Goal: Transaction & Acquisition: Book appointment/travel/reservation

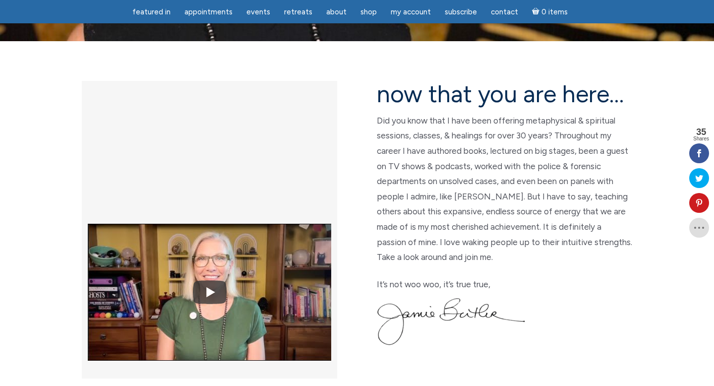
scroll to position [244, 0]
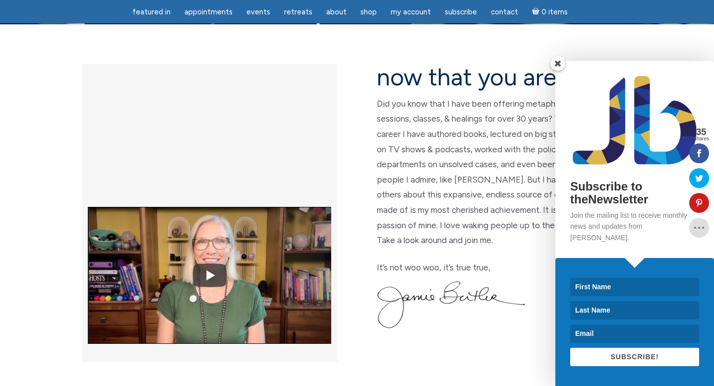
click at [559, 71] on span at bounding box center [558, 63] width 15 height 15
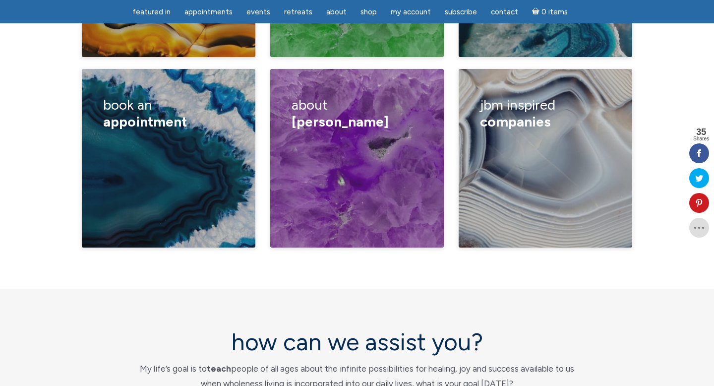
scroll to position [1748, 0]
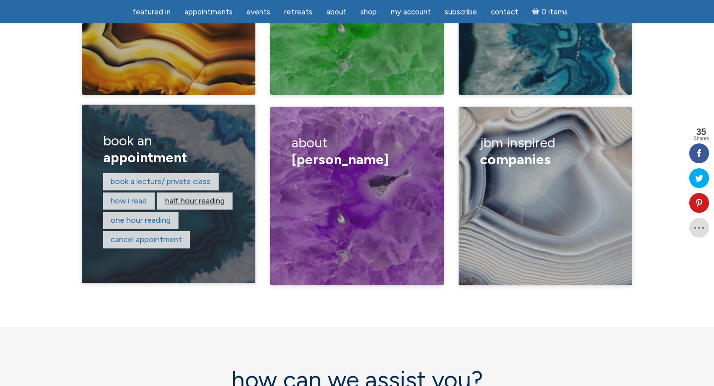
click at [185, 196] on link "Half hour reading" at bounding box center [195, 200] width 60 height 9
click at [128, 215] on link "One hour reading" at bounding box center [141, 219] width 60 height 9
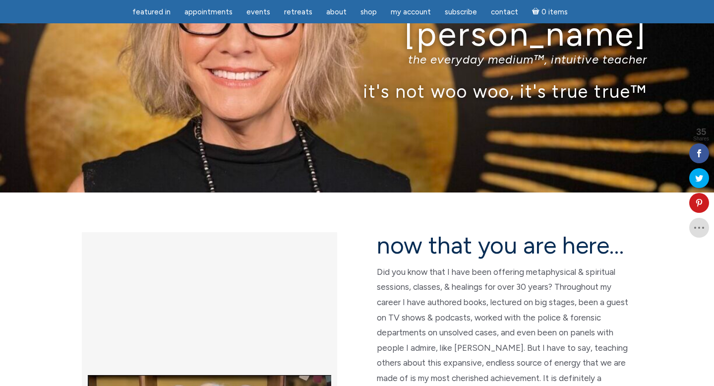
scroll to position [76, 0]
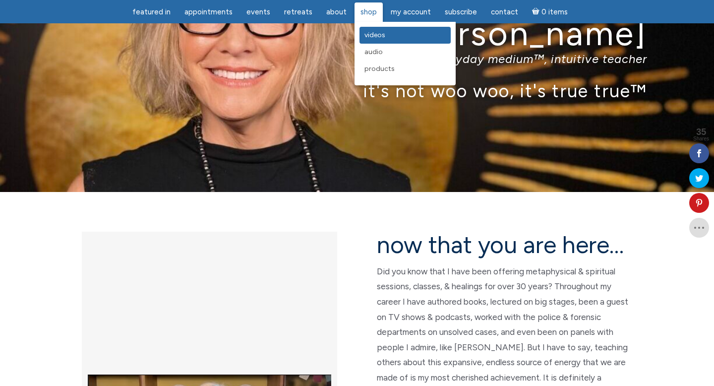
click at [369, 34] on span "Videos" at bounding box center [375, 35] width 21 height 8
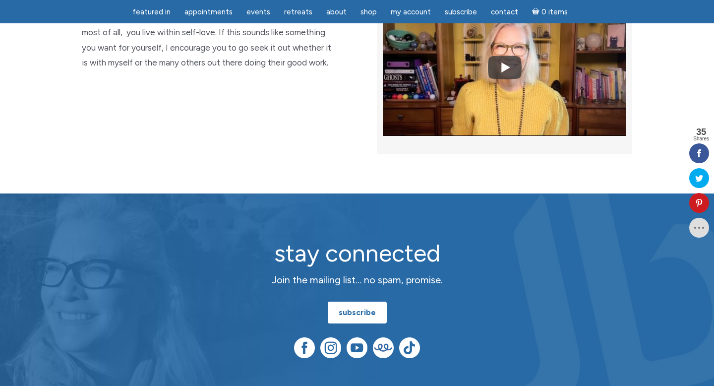
scroll to position [2182, 0]
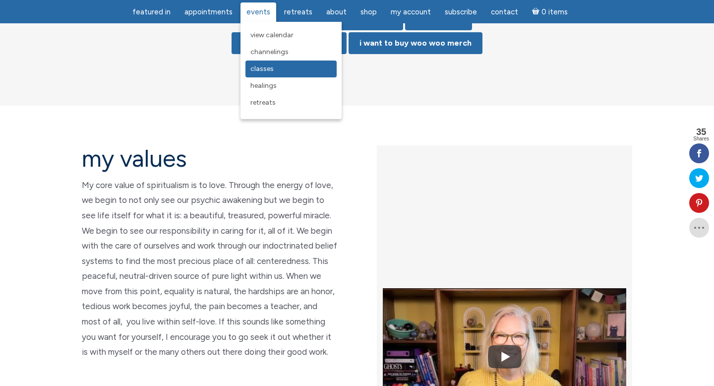
click at [264, 73] on span "Classes" at bounding box center [262, 68] width 23 height 8
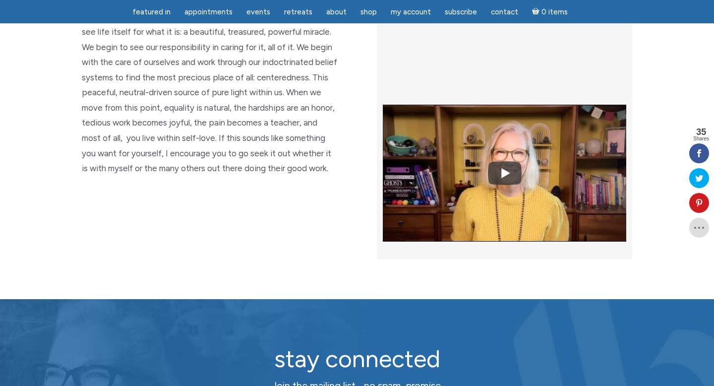
scroll to position [2631, 0]
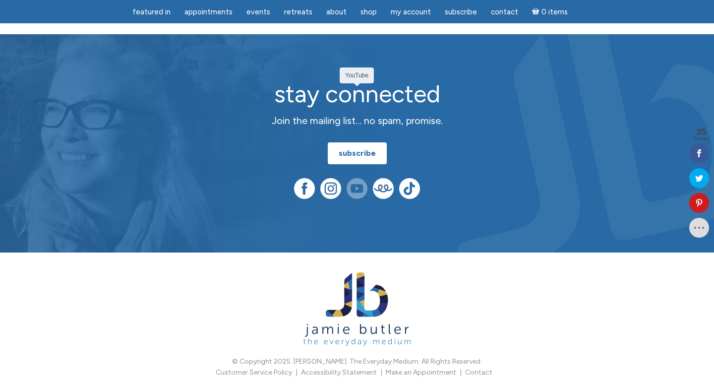
click at [357, 178] on img at bounding box center [357, 188] width 21 height 21
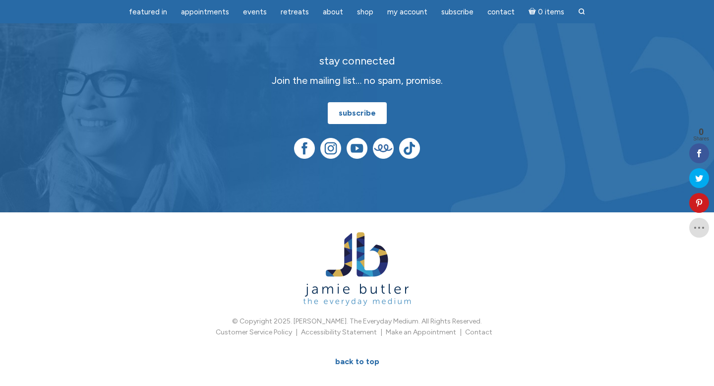
scroll to position [1128, 0]
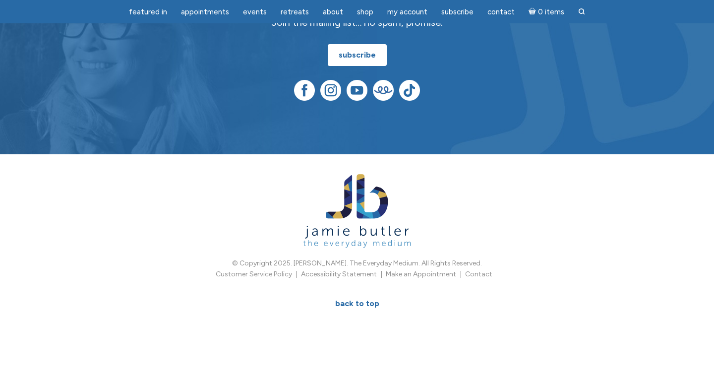
scroll to position [503, 0]
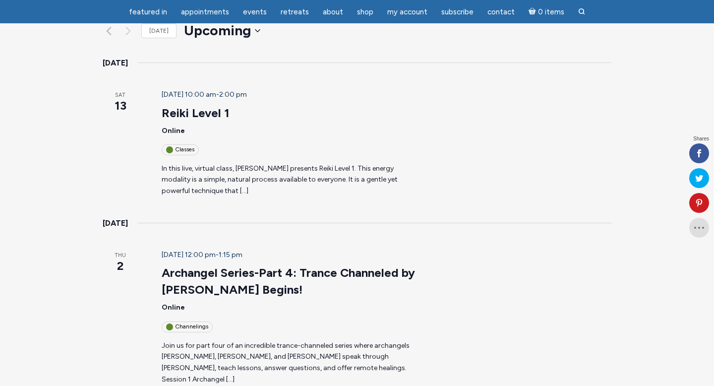
scroll to position [148, 0]
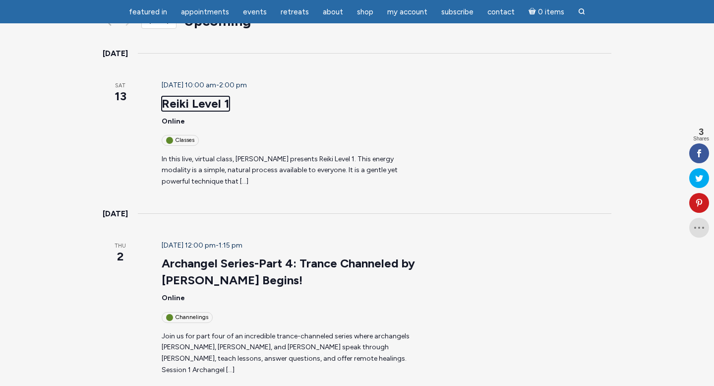
click at [171, 96] on link "Reiki Level 1" at bounding box center [196, 103] width 68 height 15
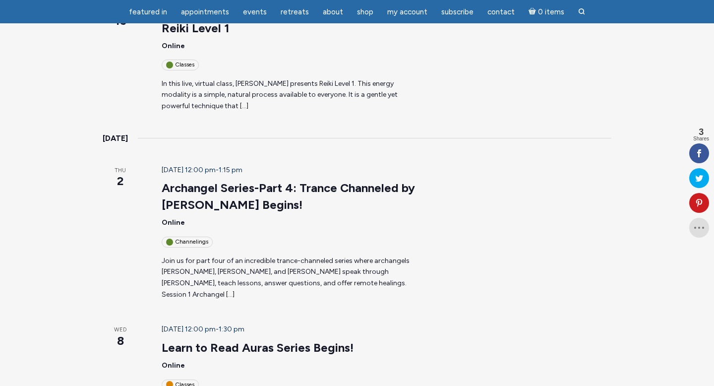
scroll to position [0, 0]
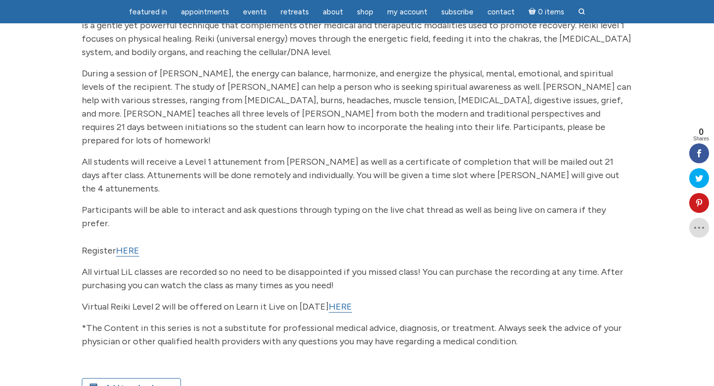
scroll to position [177, 0]
click at [132, 245] on link "HERE" at bounding box center [127, 250] width 23 height 11
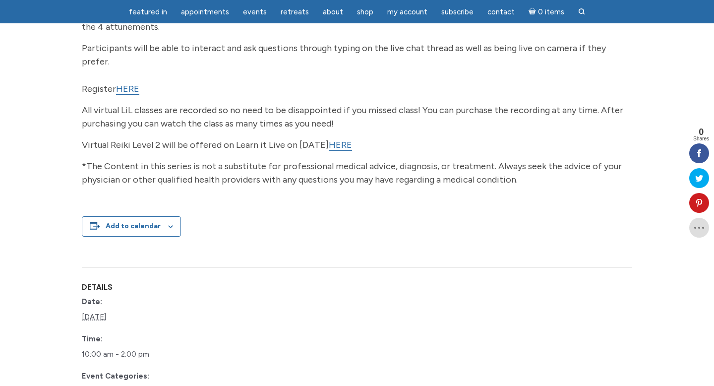
scroll to position [429, 0]
